Goal: Information Seeking & Learning: Learn about a topic

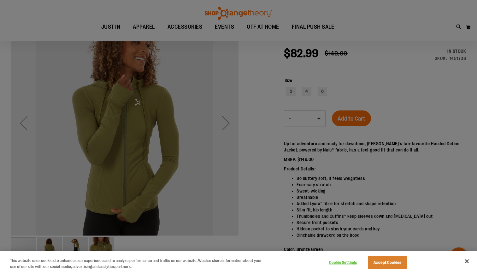
scroll to position [82, 0]
click at [223, 132] on div at bounding box center [238, 136] width 477 height 273
click at [467, 263] on button "Close" at bounding box center [467, 261] width 14 height 14
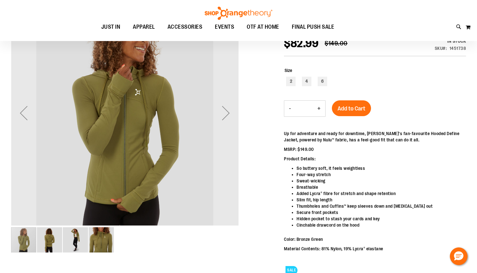
scroll to position [92, 0]
click at [229, 109] on div "Next" at bounding box center [225, 112] width 25 height 25
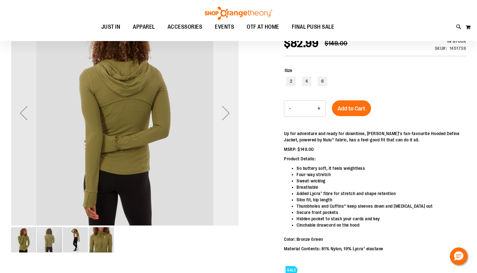
click at [229, 109] on div "Next" at bounding box center [225, 112] width 25 height 25
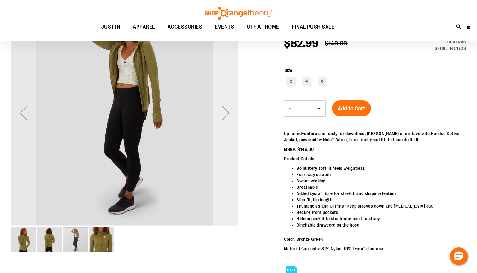
click at [229, 109] on div "Next" at bounding box center [225, 112] width 25 height 25
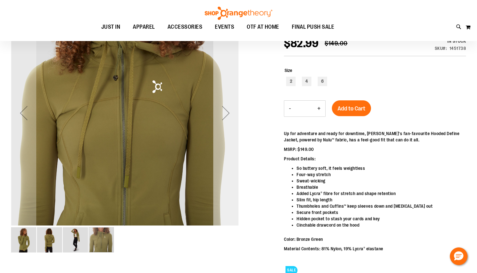
click at [229, 109] on div "Next" at bounding box center [225, 112] width 25 height 25
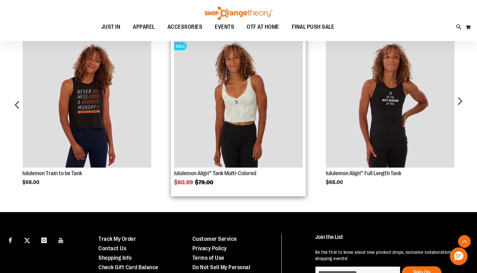
scroll to position [571, 0]
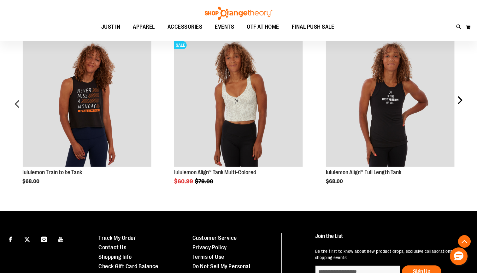
click at [460, 101] on div "next" at bounding box center [459, 106] width 13 height 156
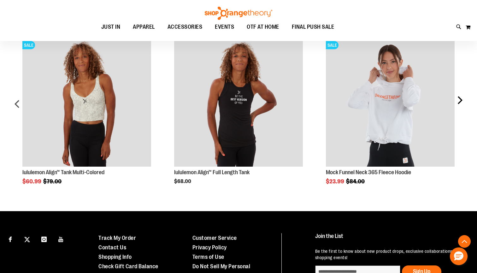
click at [460, 101] on div "next" at bounding box center [459, 106] width 13 height 156
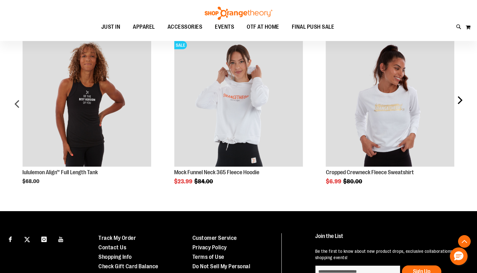
click at [460, 101] on div "next" at bounding box center [459, 106] width 13 height 156
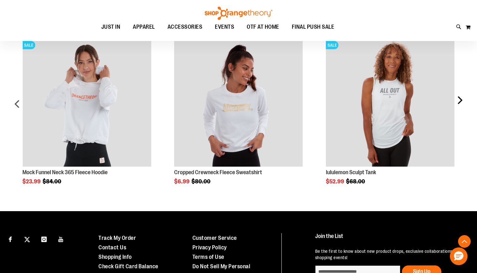
click at [460, 101] on div "next" at bounding box center [459, 106] width 13 height 156
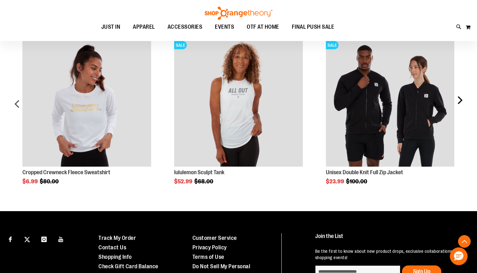
click at [460, 101] on div "next" at bounding box center [459, 106] width 13 height 156
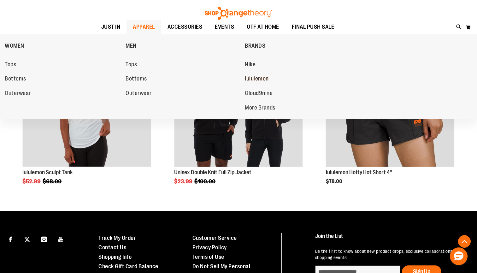
click at [262, 80] on span "lululemon" at bounding box center [257, 79] width 24 height 8
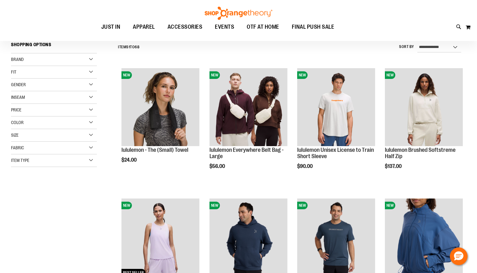
scroll to position [60, 0]
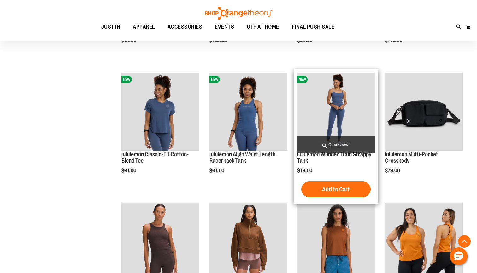
scroll to position [458, 0]
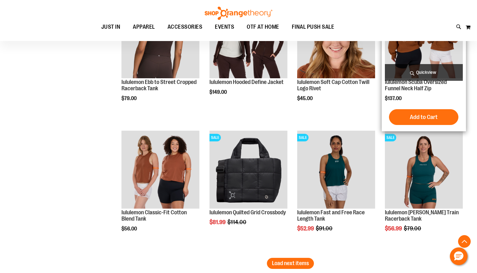
scroll to position [1061, 0]
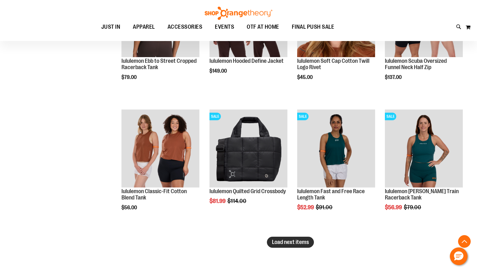
click at [286, 242] on span "Load next items" at bounding box center [290, 242] width 37 height 6
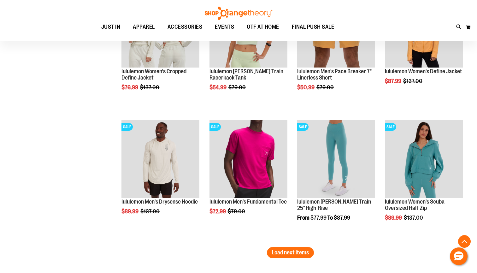
scroll to position [1444, 0]
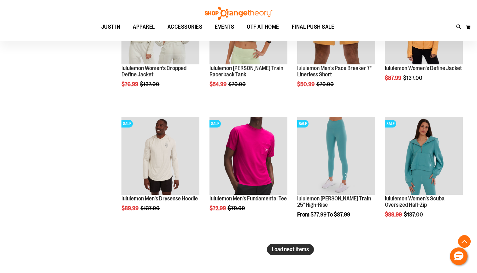
click at [290, 249] on span "Load next items" at bounding box center [290, 249] width 37 height 6
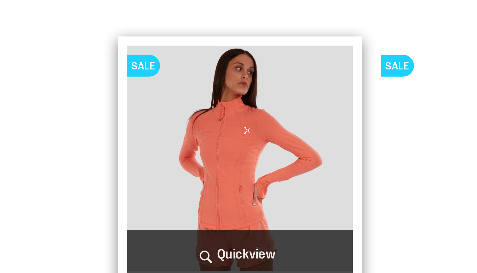
scroll to position [1637, 0]
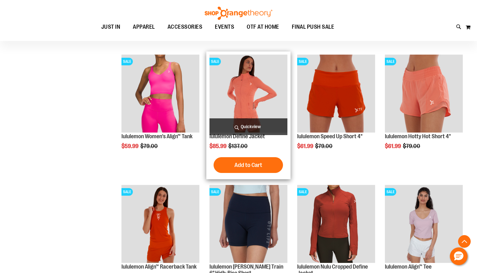
click at [253, 97] on img "product" at bounding box center [248, 94] width 78 height 78
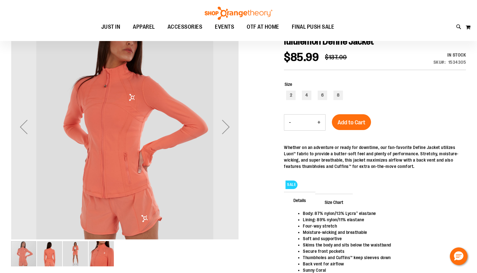
scroll to position [1, 0]
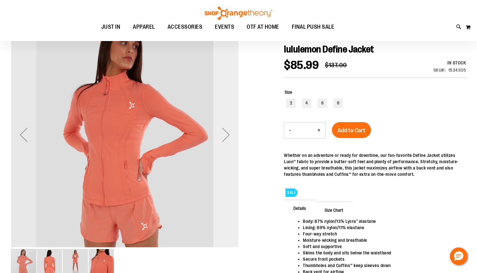
click at [230, 136] on div "Next" at bounding box center [225, 134] width 25 height 25
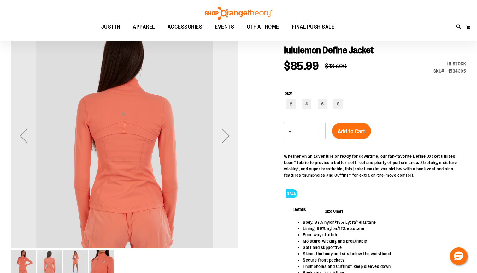
scroll to position [0, 0]
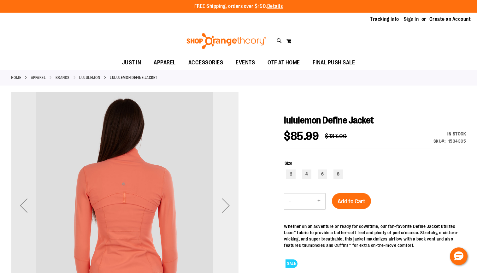
click at [222, 204] on div "Next" at bounding box center [225, 205] width 25 height 25
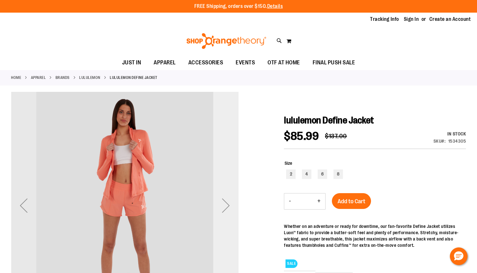
click at [226, 204] on div "Next" at bounding box center [225, 205] width 25 height 25
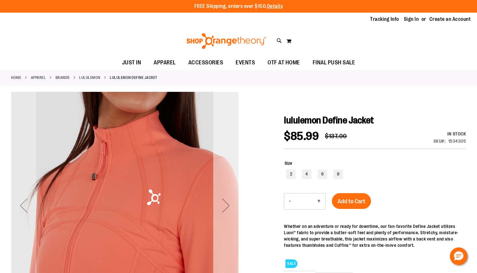
click at [226, 204] on div "Next" at bounding box center [225, 205] width 25 height 25
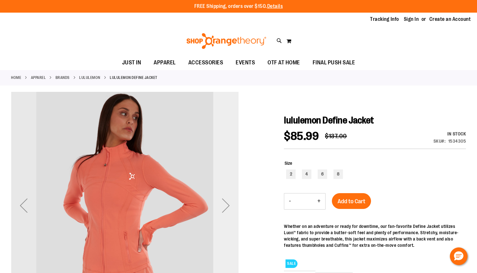
click at [226, 204] on div "Next" at bounding box center [225, 205] width 25 height 25
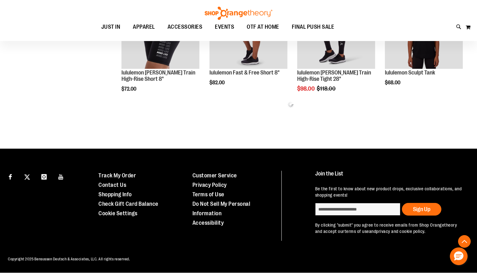
scroll to position [295, 0]
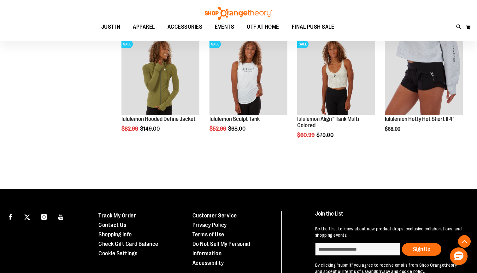
scroll to position [478, 0]
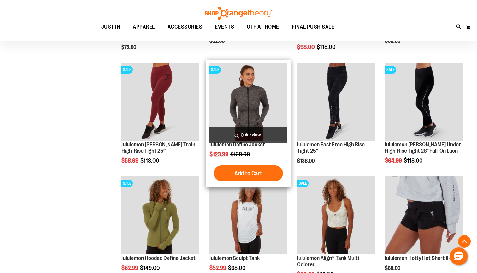
scroll to position [366, 0]
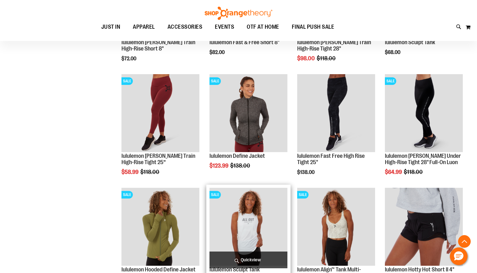
scroll to position [319, 0]
